Goal: Navigation & Orientation: Find specific page/section

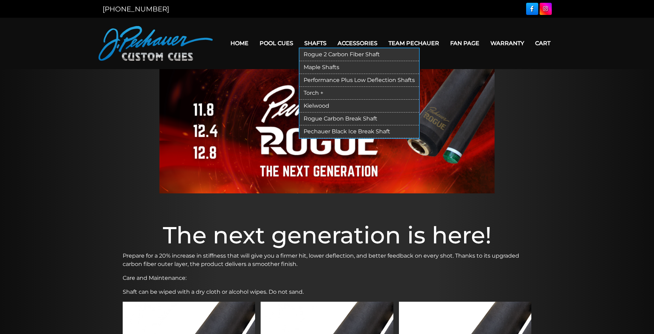
click at [314, 45] on link "Shafts" at bounding box center [315, 43] width 33 height 18
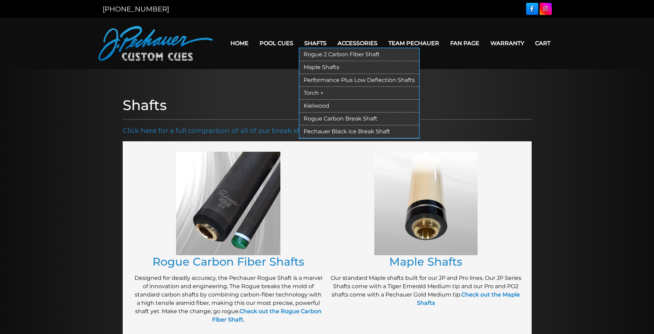
click at [319, 56] on link "Rogue 2 Carbon Fiber Shaft" at bounding box center [360, 54] width 120 height 13
